Goal: Transaction & Acquisition: Purchase product/service

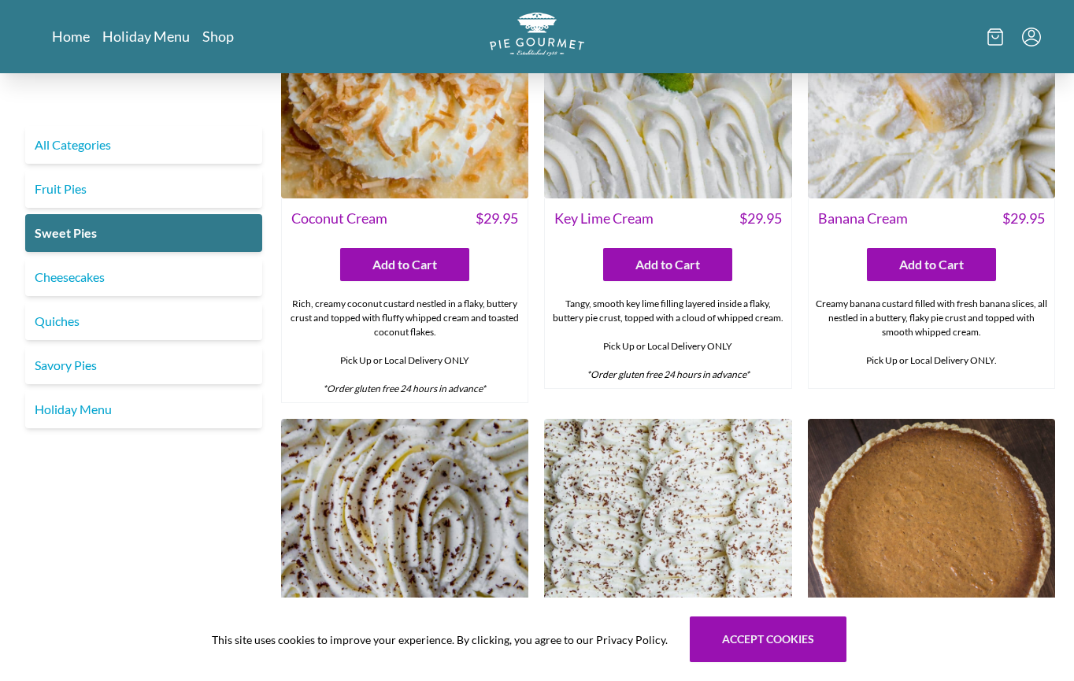
scroll to position [169, 0]
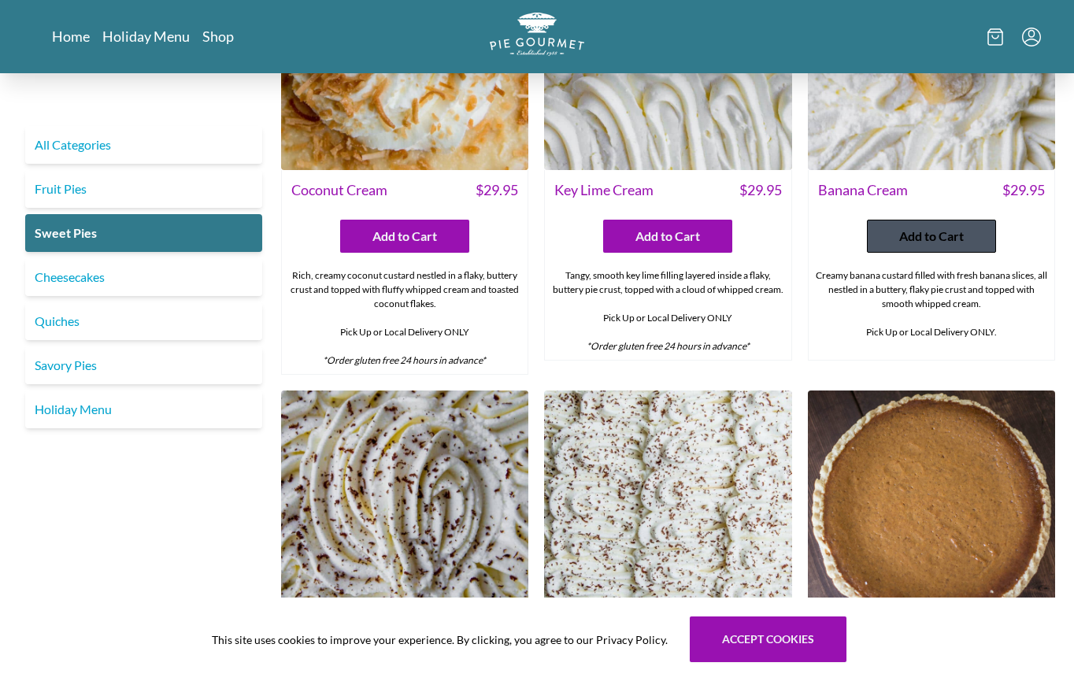
click at [910, 237] on span "Add to Cart" at bounding box center [931, 236] width 65 height 19
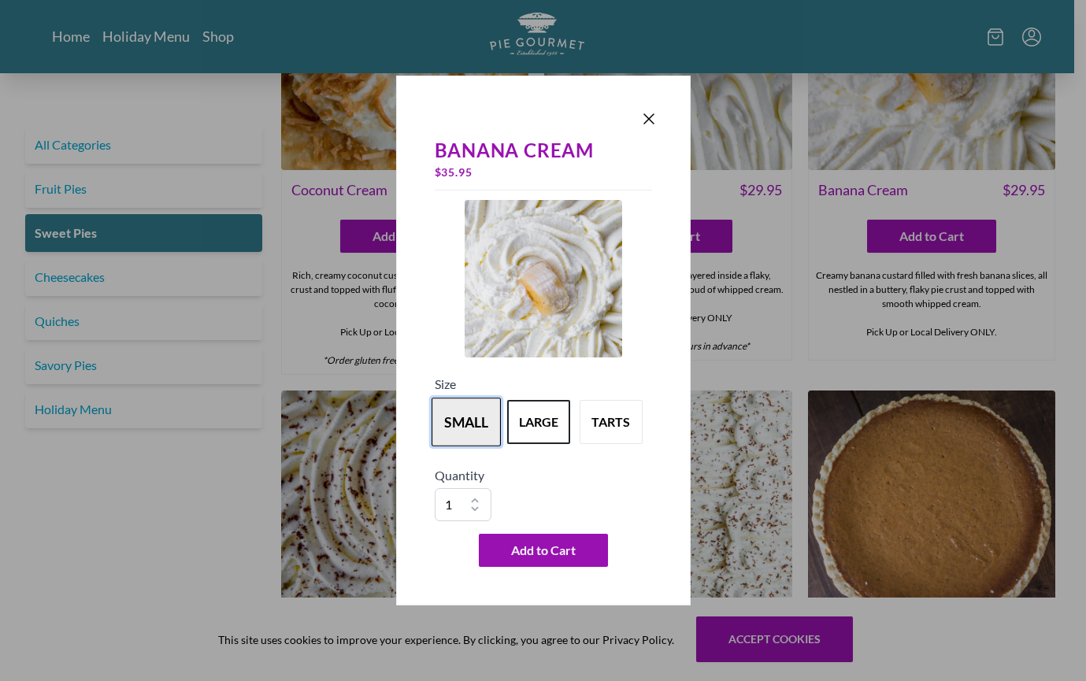
click at [458, 417] on button "small" at bounding box center [466, 422] width 69 height 49
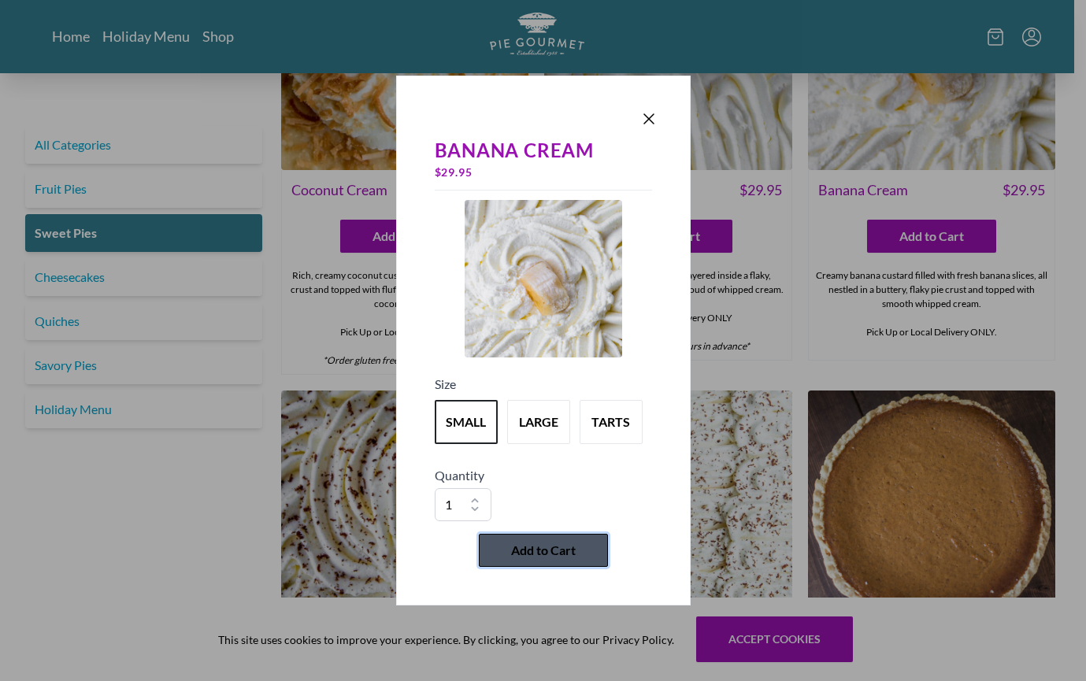
click at [554, 546] on span "Add to Cart" at bounding box center [543, 550] width 65 height 19
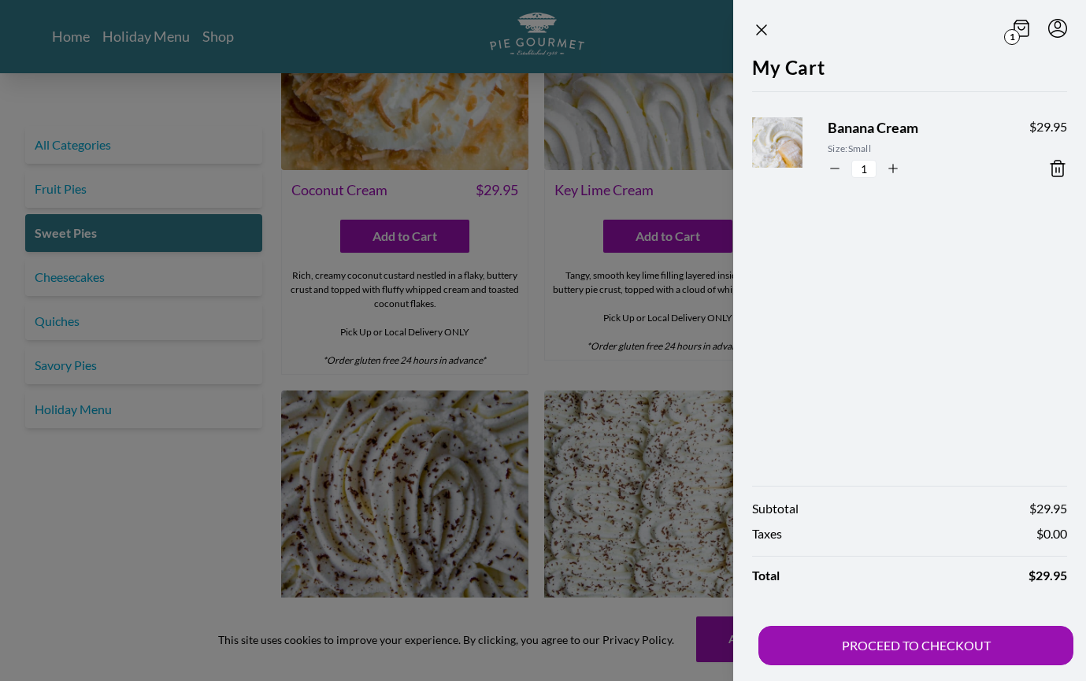
click at [388, 395] on div at bounding box center [543, 340] width 1086 height 681
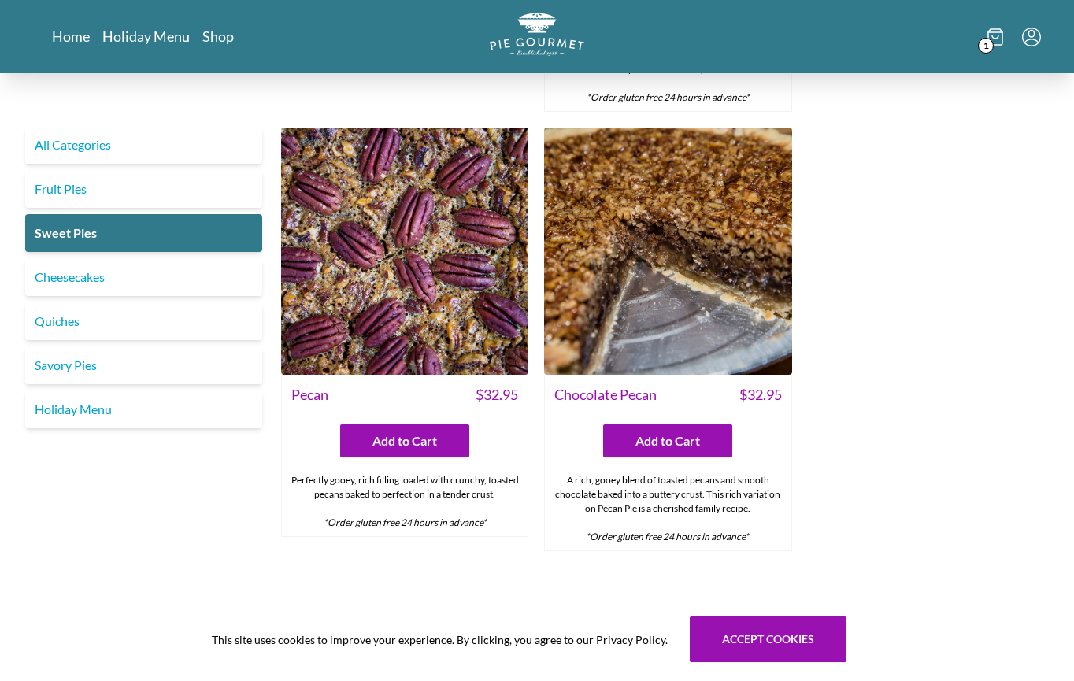
scroll to position [944, 0]
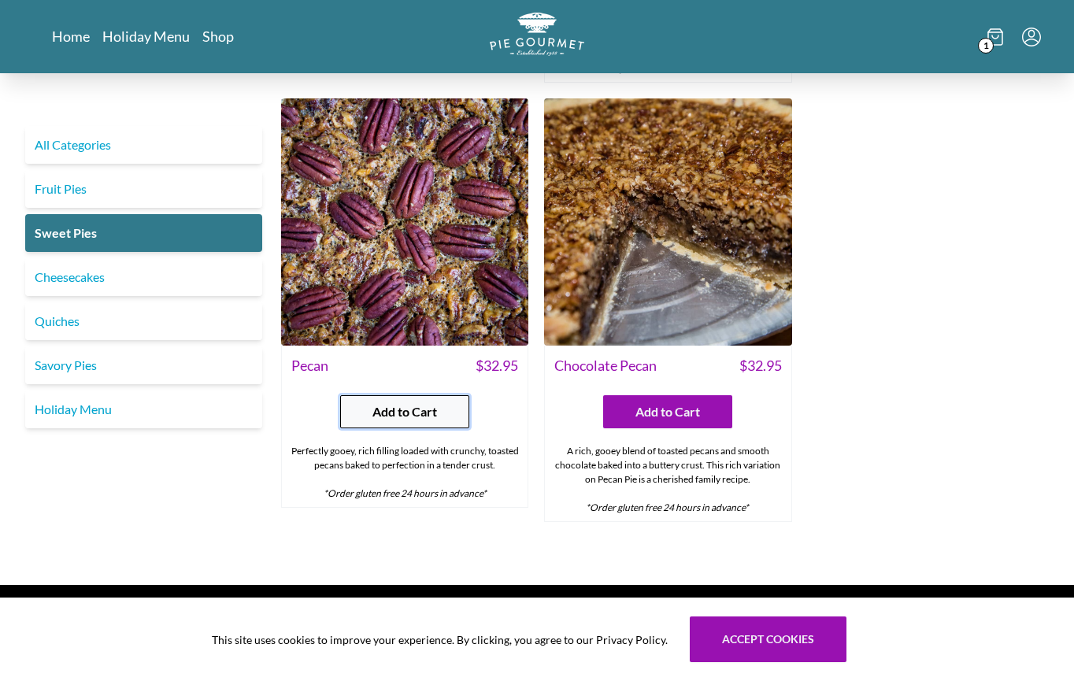
click at [397, 413] on span "Add to Cart" at bounding box center [404, 411] width 65 height 19
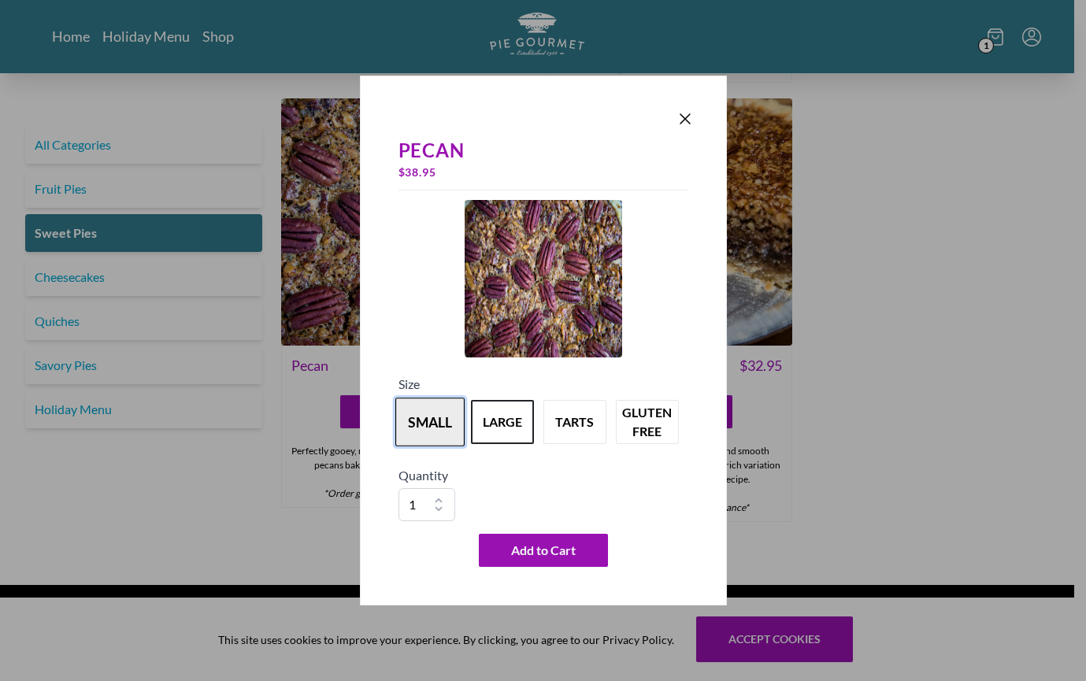
click at [415, 417] on button "small" at bounding box center [429, 422] width 69 height 49
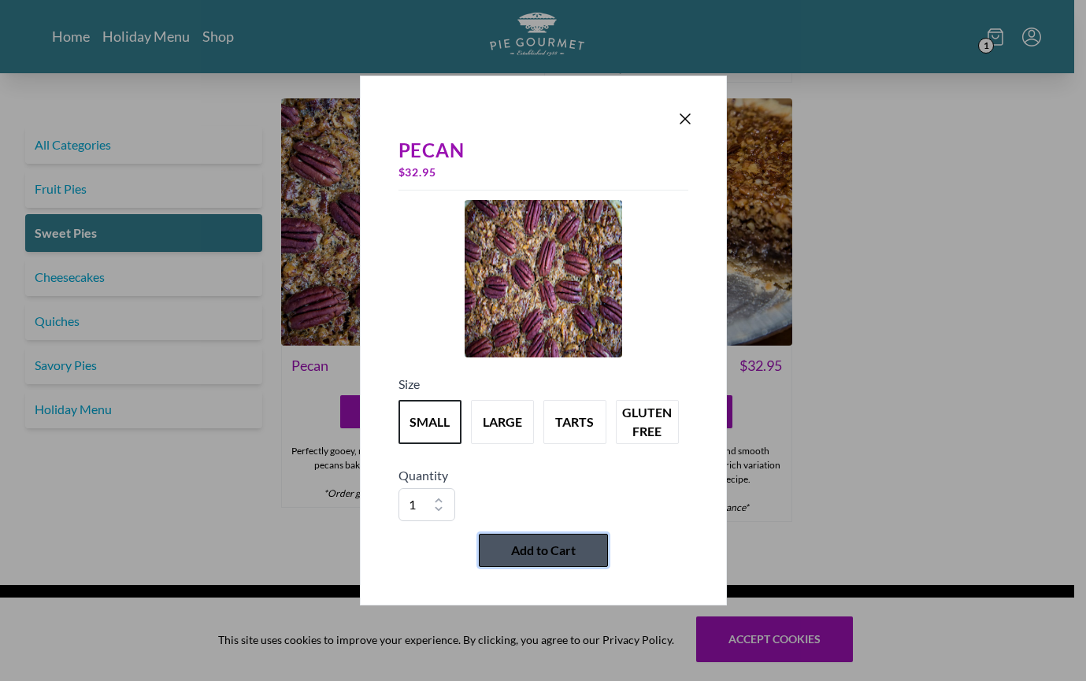
click at [548, 552] on span "Add to Cart" at bounding box center [543, 550] width 65 height 19
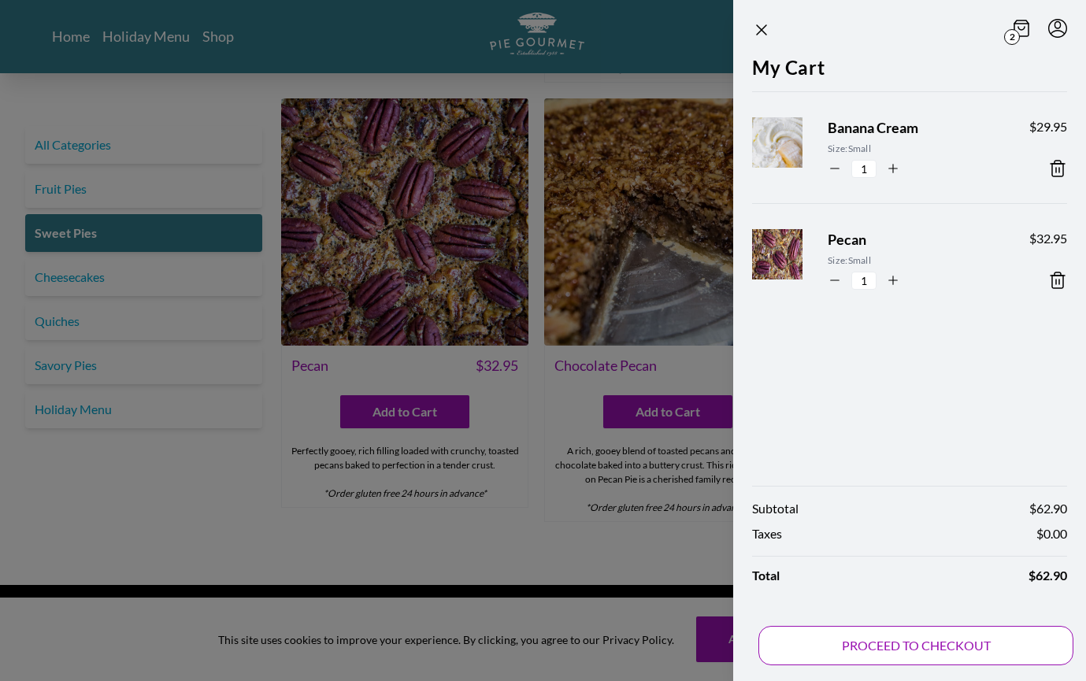
click at [913, 647] on button "PROCEED TO CHECKOUT" at bounding box center [915, 645] width 315 height 39
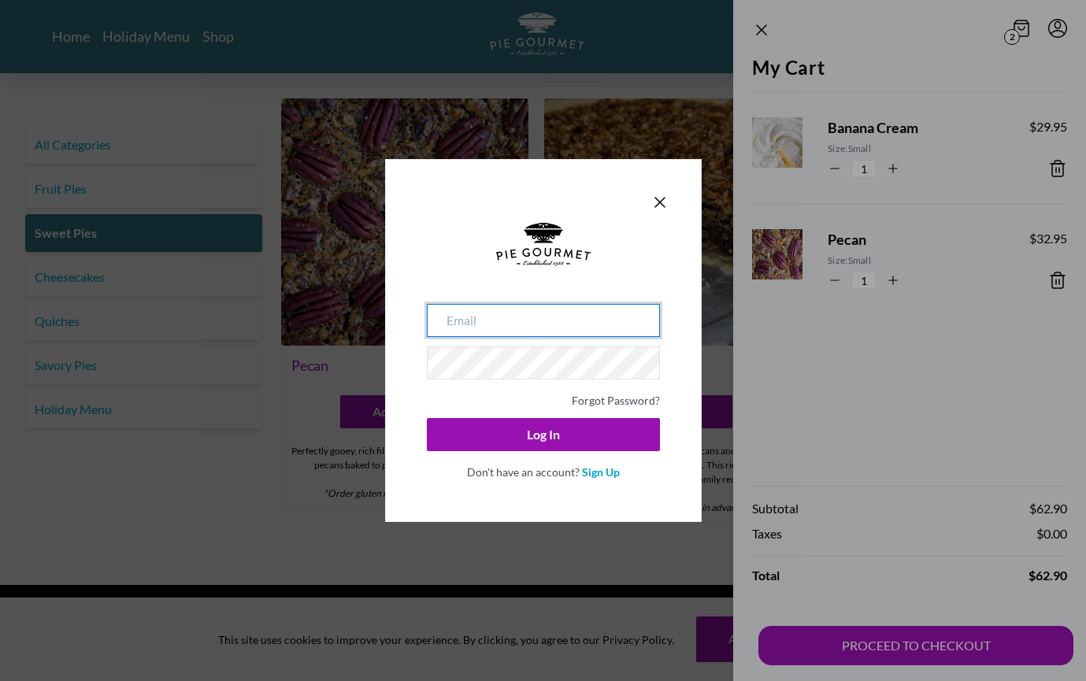
click at [473, 319] on input "email" at bounding box center [543, 320] width 233 height 33
click at [662, 199] on icon "Close panel" at bounding box center [659, 202] width 9 height 9
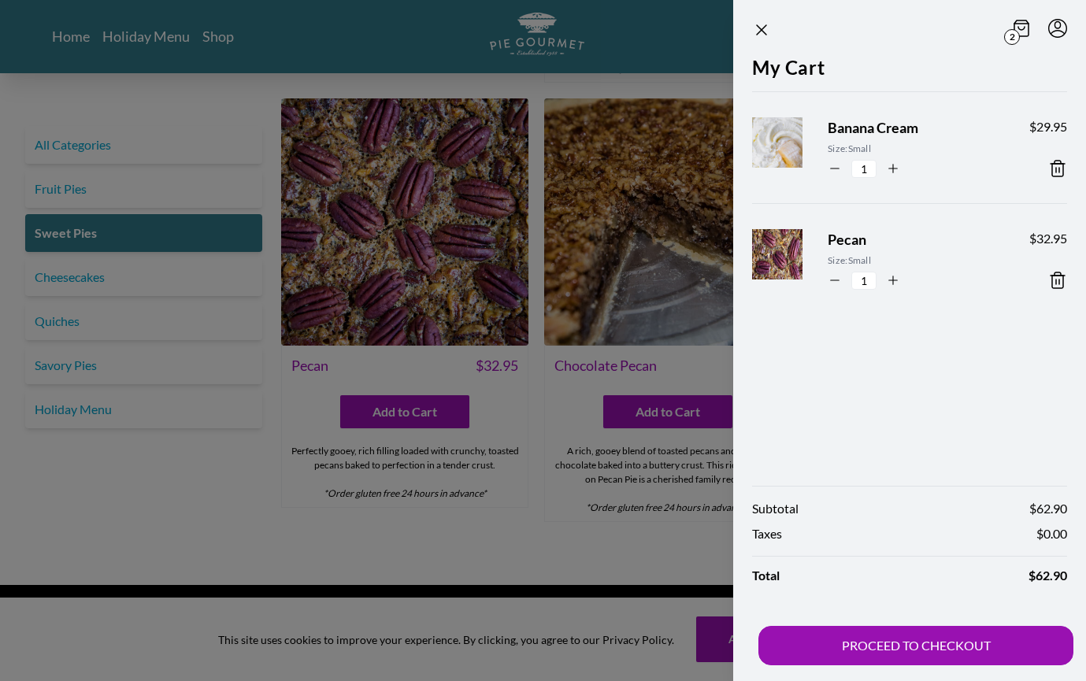
click at [524, 401] on div at bounding box center [543, 340] width 1086 height 681
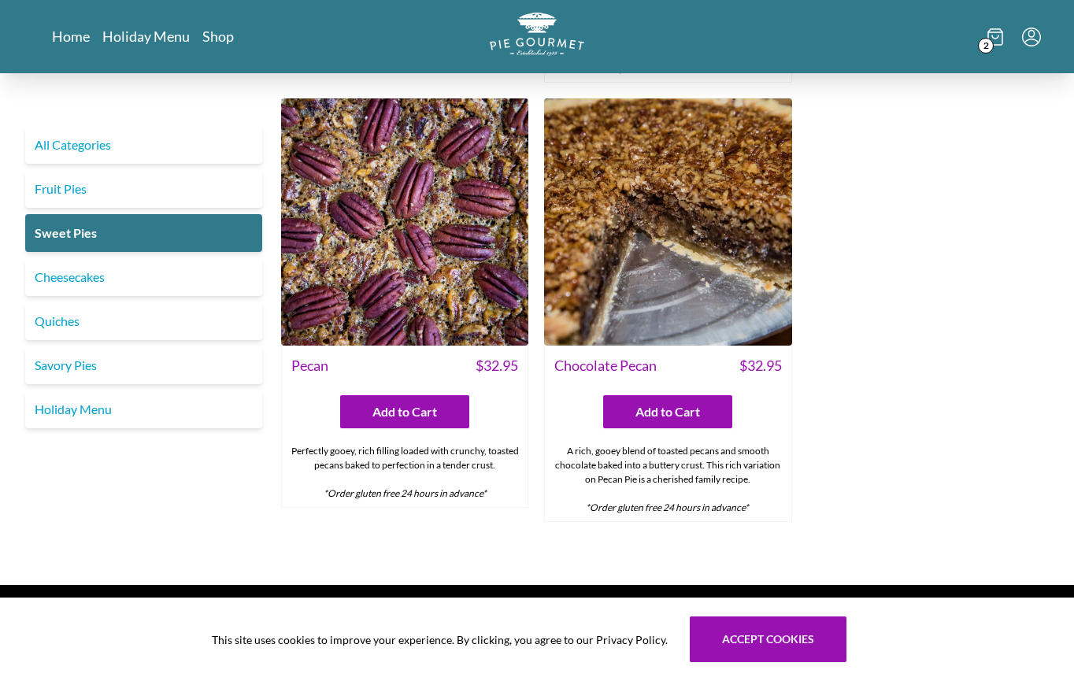
click at [981, 43] on span "2" at bounding box center [986, 46] width 16 height 16
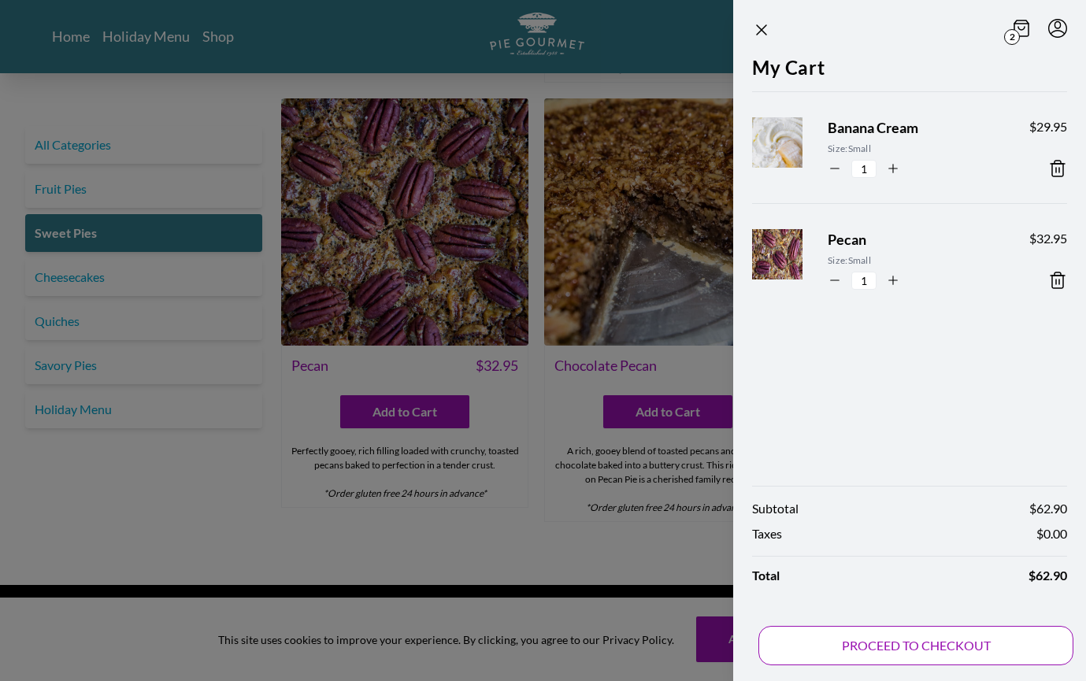
click at [899, 644] on button "PROCEED TO CHECKOUT" at bounding box center [915, 645] width 315 height 39
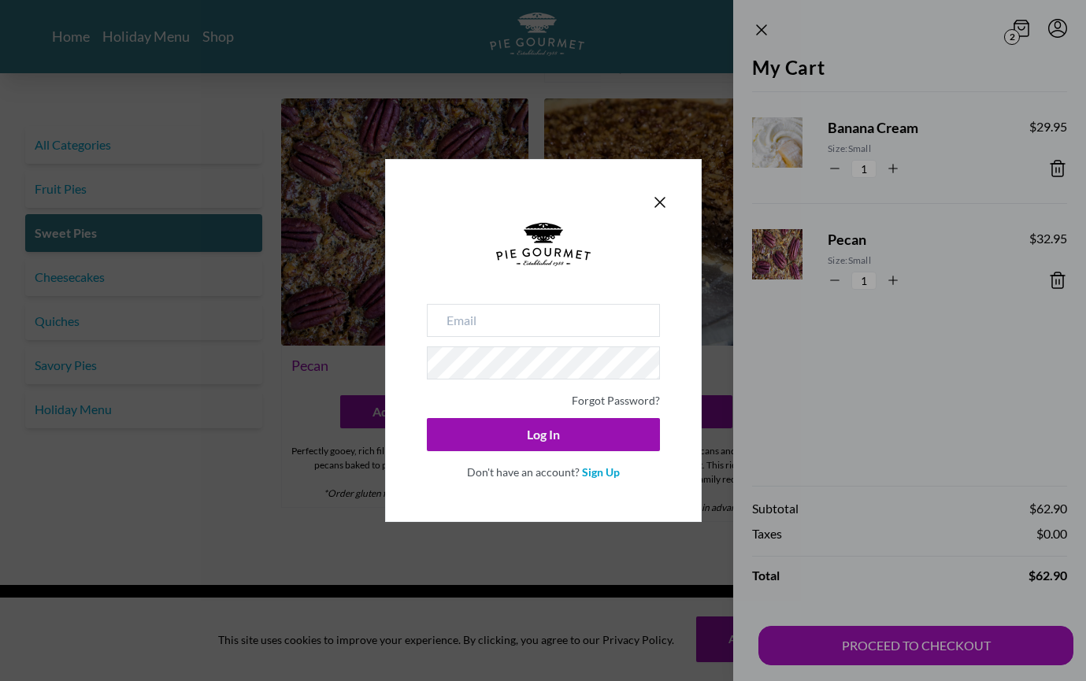
click at [1056, 279] on div "Forgot Password? Log In Don't have an account? Sign Up" at bounding box center [543, 340] width 1086 height 681
click at [656, 198] on icon "Close panel" at bounding box center [659, 202] width 9 height 9
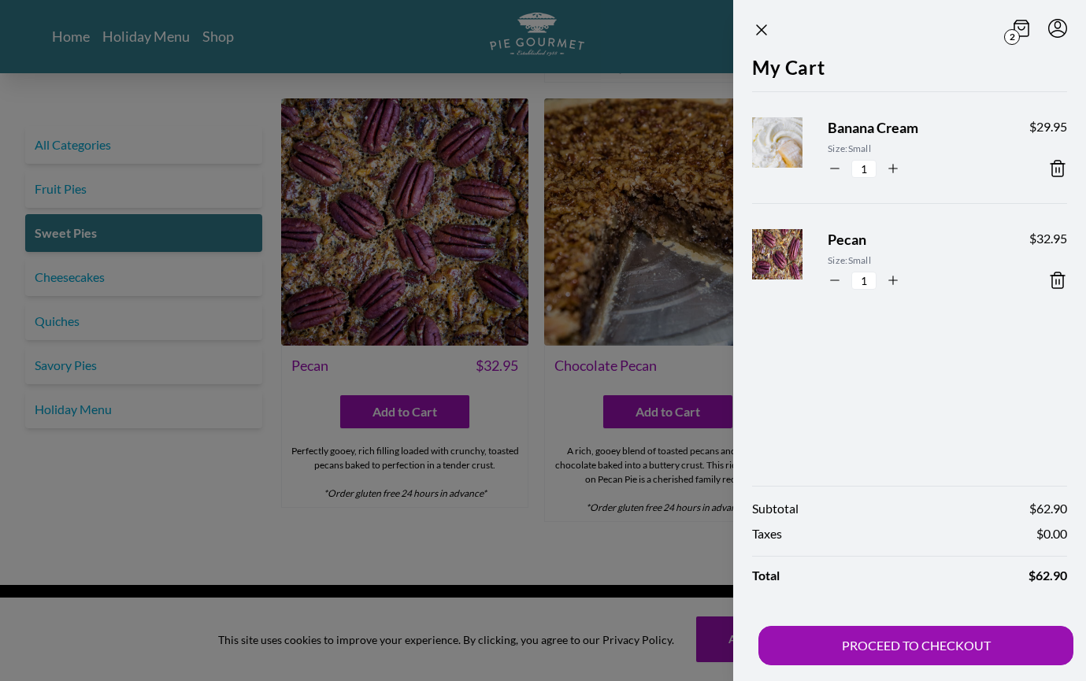
click at [1060, 166] on icon at bounding box center [1057, 168] width 19 height 19
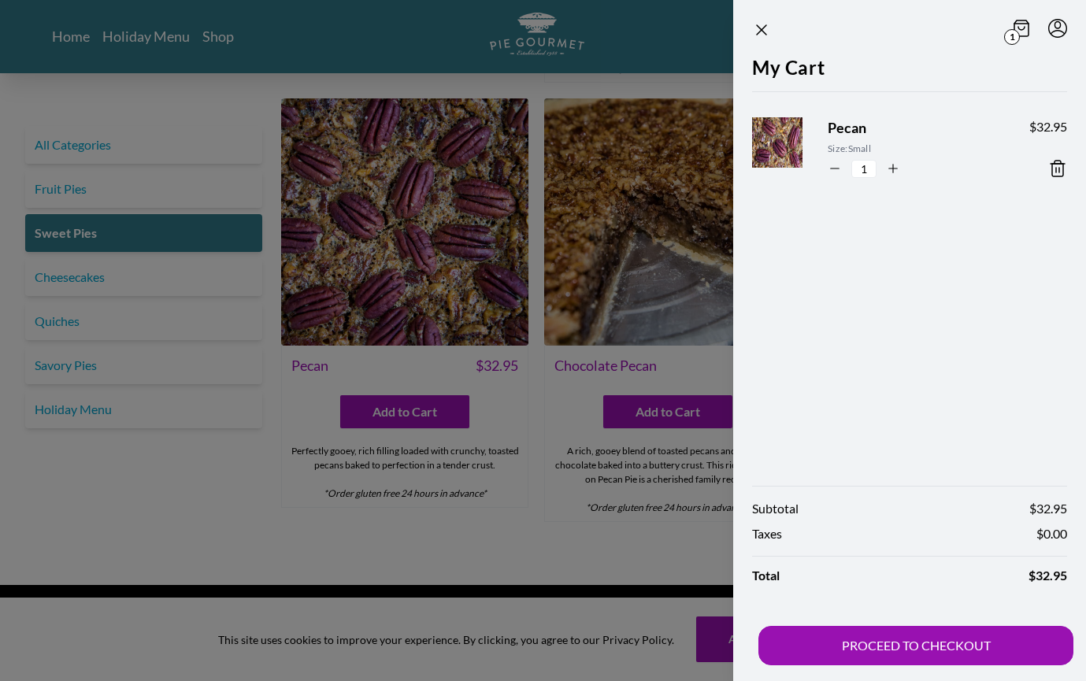
click at [1057, 167] on icon at bounding box center [1057, 168] width 19 height 19
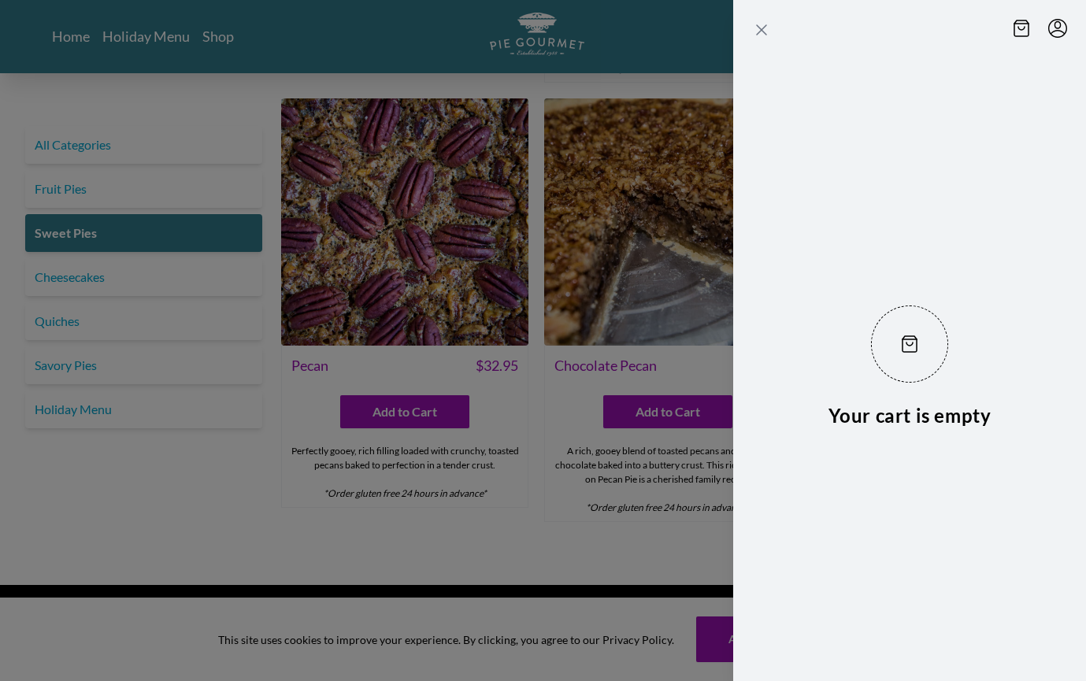
click at [758, 28] on icon "Close panel" at bounding box center [761, 29] width 19 height 19
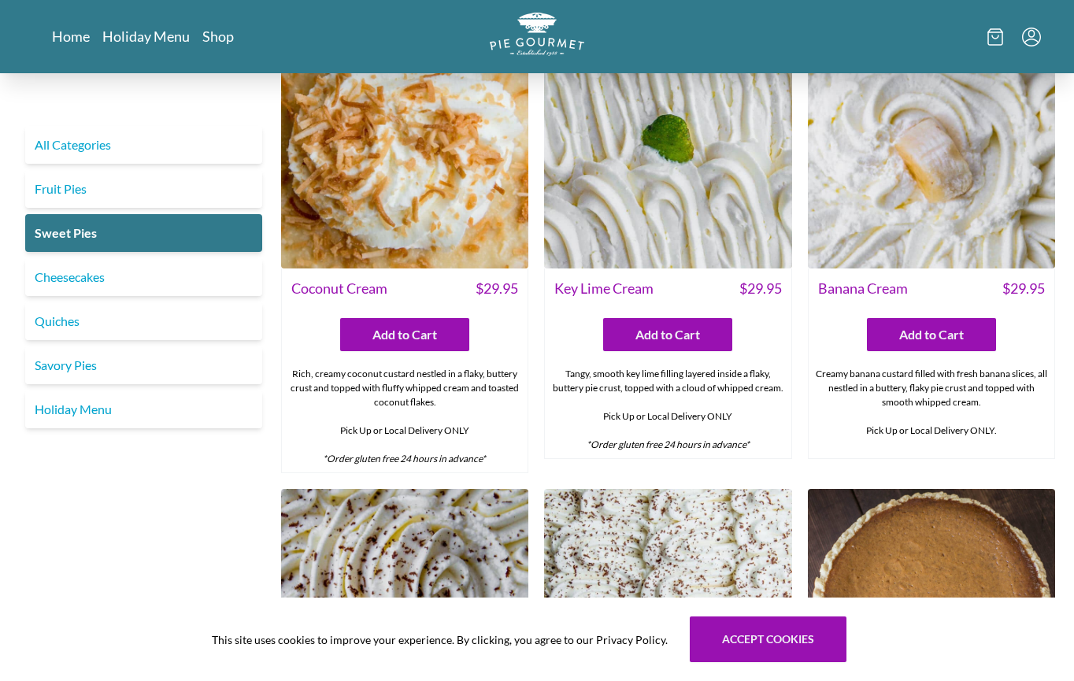
scroll to position [69, 0]
